Goal: Task Accomplishment & Management: Manage account settings

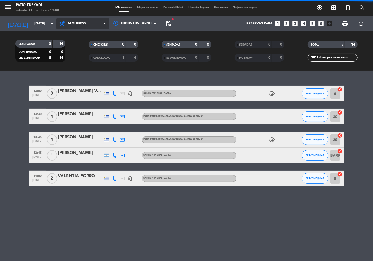
click at [85, 26] on span "Almuerzo" at bounding box center [82, 24] width 52 height 12
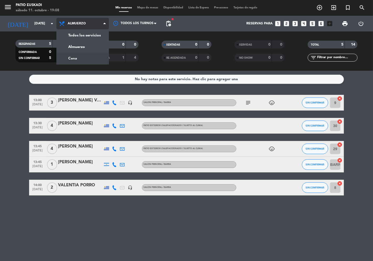
click at [85, 60] on div "menu Patio Euskadi [DATE] 11. octubre - 19:08 Mis reservas Mapa de mesas Dispon…" at bounding box center [186, 35] width 373 height 71
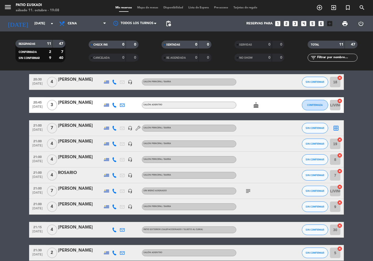
scroll to position [69, 0]
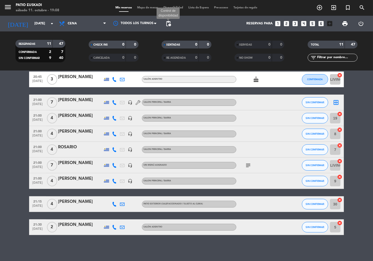
click at [171, 23] on span "pending_actions" at bounding box center [168, 23] width 6 height 6
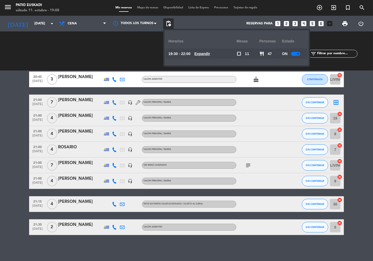
click at [210, 53] on u "Expandir" at bounding box center [202, 54] width 16 height 4
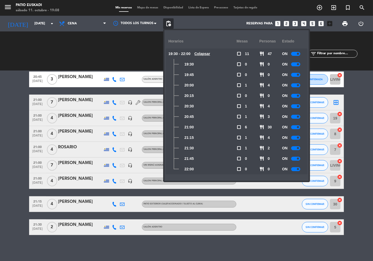
click at [296, 128] on div at bounding box center [295, 127] width 9 height 4
click at [297, 139] on div at bounding box center [295, 138] width 9 height 4
click at [296, 117] on div at bounding box center [295, 117] width 9 height 4
click at [142, 41] on div "CHECK INS 0 0 CANCELADA 0 0" at bounding box center [113, 51] width 73 height 29
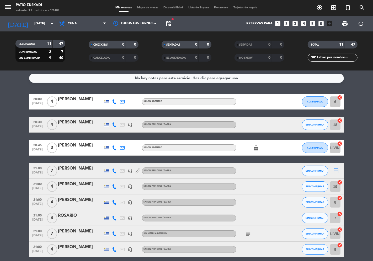
scroll to position [0, 0]
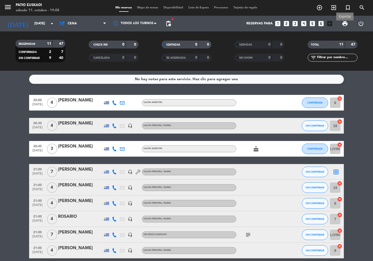
click at [343, 22] on span "print" at bounding box center [344, 23] width 6 height 6
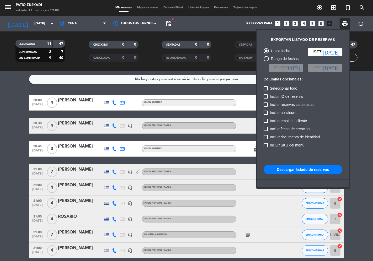
click at [304, 169] on button "Descargar listado de reservas" at bounding box center [302, 169] width 79 height 9
click at [33, 101] on div at bounding box center [186, 130] width 373 height 261
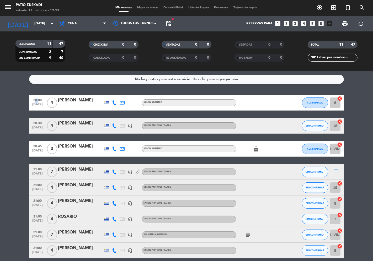
click at [33, 101] on span "20:00" at bounding box center [37, 100] width 13 height 6
click at [31, 126] on span "[DATE]" at bounding box center [37, 129] width 13 height 6
click at [39, 150] on span "[DATE]" at bounding box center [37, 152] width 13 height 6
click at [40, 186] on span "21:00" at bounding box center [37, 185] width 13 height 6
click at [42, 203] on span "[DATE]" at bounding box center [37, 206] width 13 height 6
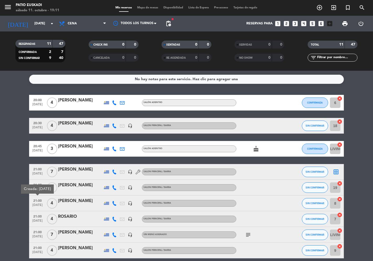
click at [40, 218] on span "21:00" at bounding box center [37, 216] width 13 height 6
click at [41, 229] on span "21:00" at bounding box center [37, 232] width 13 height 6
click at [41, 248] on span "21:00" at bounding box center [37, 247] width 13 height 6
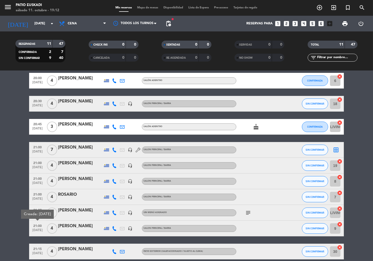
scroll to position [69, 0]
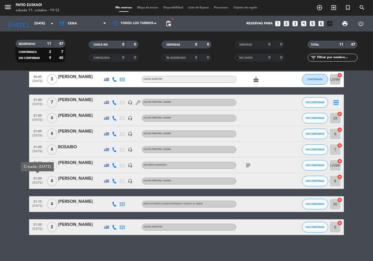
click at [37, 201] on span "21:15" at bounding box center [37, 201] width 13 height 6
